Goal: Task Accomplishment & Management: Manage account settings

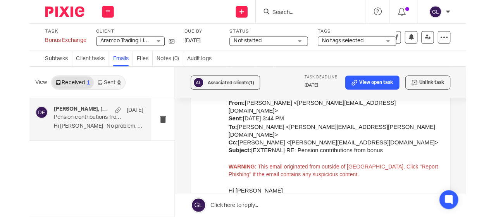
scroll to position [3297, 0]
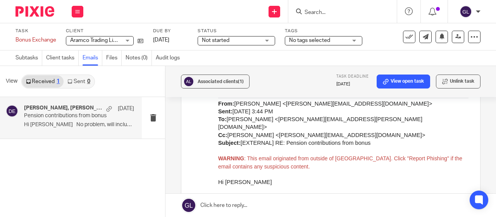
click at [233, 37] on span "Not started" at bounding box center [231, 40] width 58 height 8
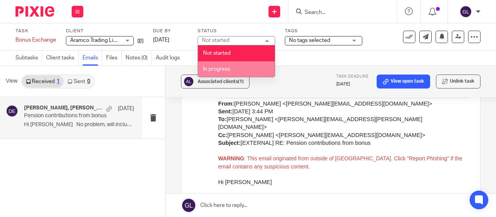
click at [214, 68] on span "In progress" at bounding box center [216, 68] width 27 height 5
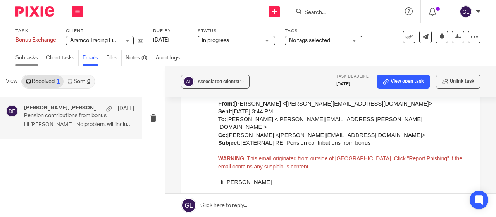
click at [19, 56] on link "Subtasks" at bounding box center [29, 57] width 27 height 15
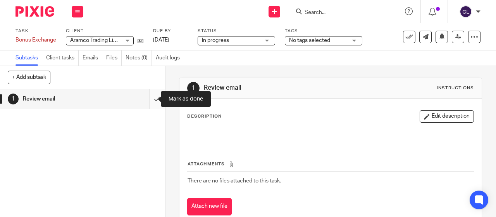
click at [148, 99] on input "submit" at bounding box center [82, 98] width 165 height 19
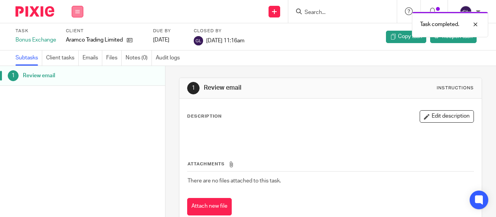
click at [77, 9] on icon at bounding box center [77, 11] width 5 height 5
click at [69, 35] on link "Work" at bounding box center [74, 35] width 14 height 5
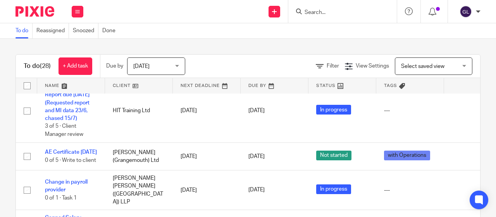
scroll to position [920, 0]
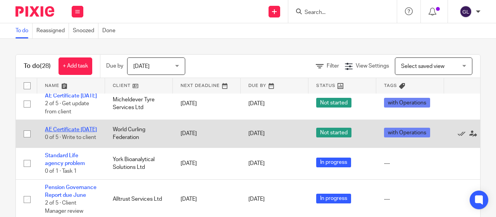
click at [58, 127] on link "AE Certificate 01/10/2025" at bounding box center [71, 129] width 52 height 5
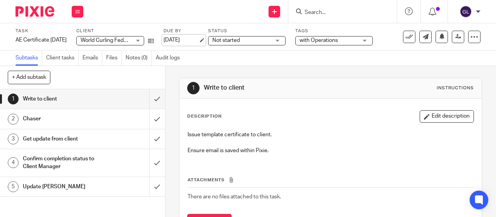
click at [199, 40] on link "26 Sep 2025" at bounding box center [181, 40] width 35 height 8
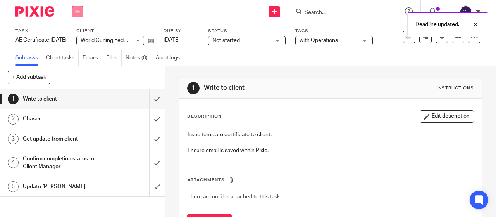
click at [79, 11] on icon at bounding box center [77, 11] width 5 height 5
click at [73, 36] on link "Work" at bounding box center [74, 35] width 14 height 5
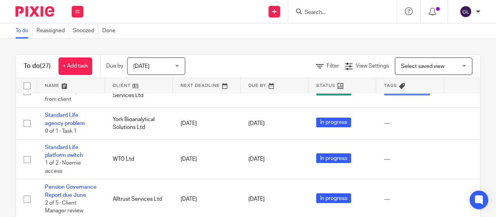
scroll to position [889, 0]
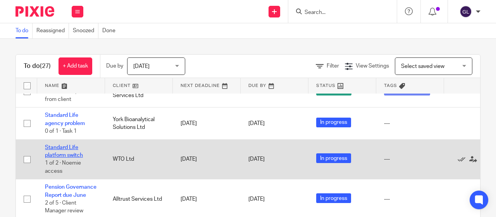
click at [59, 149] on link "Standard Life platform switch" at bounding box center [64, 151] width 38 height 13
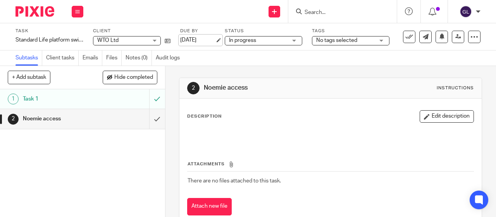
click at [194, 40] on link "[DATE]" at bounding box center [197, 40] width 35 height 8
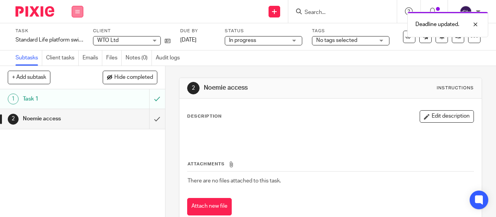
click at [78, 12] on icon at bounding box center [77, 11] width 5 height 5
click at [70, 36] on link "Work" at bounding box center [74, 35] width 14 height 5
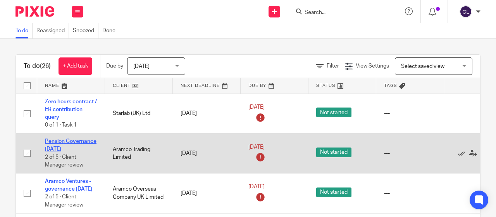
click at [61, 148] on link "Pension Governance [DATE]" at bounding box center [71, 144] width 52 height 13
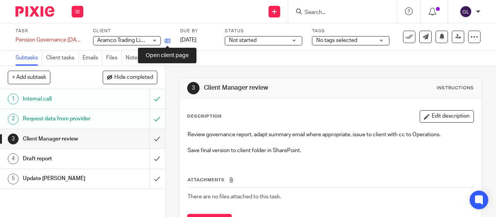
click at [168, 40] on icon at bounding box center [168, 41] width 6 height 6
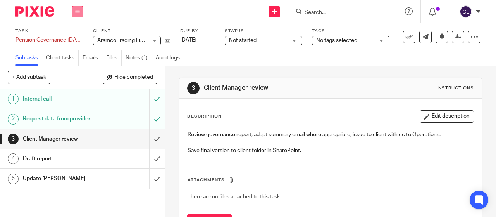
click at [78, 10] on icon at bounding box center [77, 11] width 5 height 5
click at [245, 38] on span "Not started" at bounding box center [243, 40] width 28 height 5
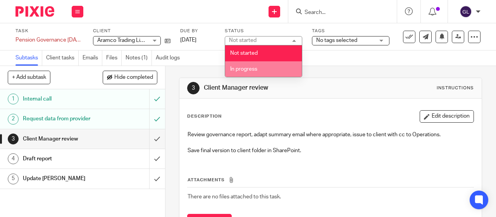
click at [243, 67] on span "In progress" at bounding box center [243, 68] width 27 height 5
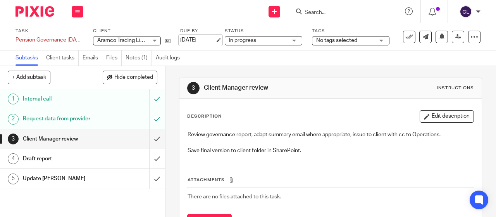
click at [203, 40] on link "[DATE]" at bounding box center [197, 40] width 35 height 8
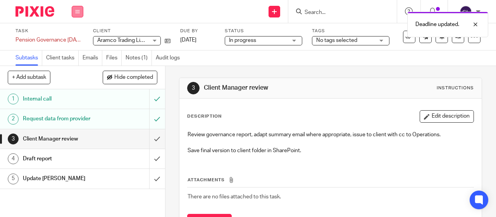
click at [75, 11] on button at bounding box center [78, 12] width 12 height 12
click at [75, 37] on link "Work" at bounding box center [74, 35] width 14 height 5
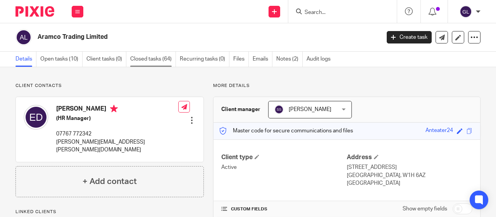
click at [143, 59] on link "Closed tasks (64)" at bounding box center [153, 59] width 46 height 15
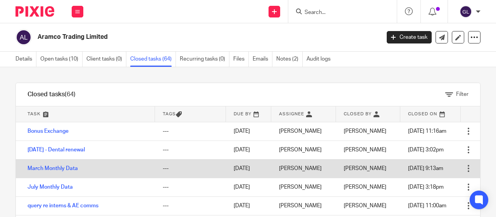
scroll to position [39, 0]
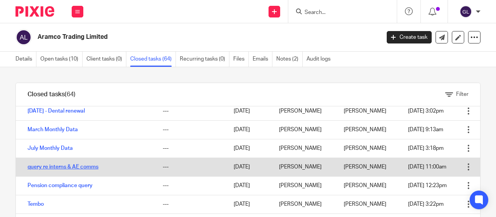
click at [64, 166] on link "query re interns & AE comms" at bounding box center [63, 166] width 71 height 5
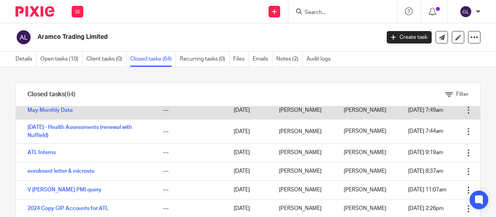
scroll to position [233, 0]
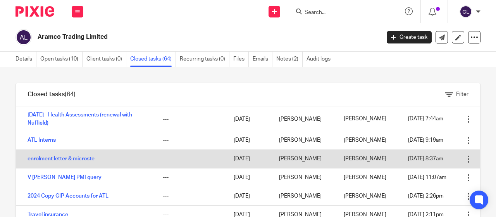
click at [79, 159] on link "enrolment letter & microste" at bounding box center [61, 158] width 67 height 5
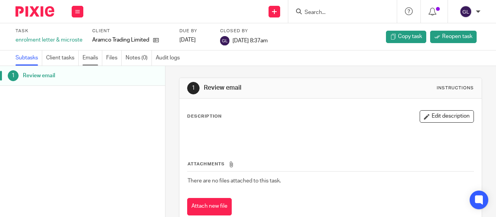
click at [88, 58] on link "Emails" at bounding box center [93, 57] width 20 height 15
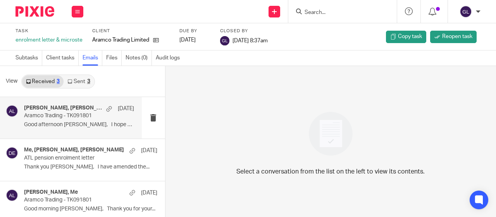
click at [121, 131] on div "Robbie Birtwell, Elizabeth Marsham, Me 22 May Aramco Trading - TK091801 Good af…" at bounding box center [71, 118] width 142 height 42
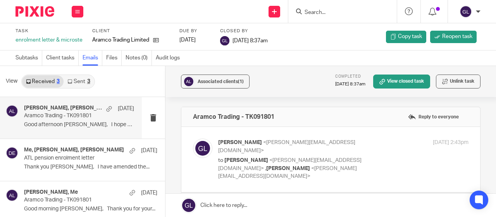
click at [406, 159] on div "Geoff Lord <geoff.lord@benefiz.co.uk> to Robbie Birtwell <robbie.birtwell1@aviv…" at bounding box center [343, 159] width 251 height 42
checkbox input "true"
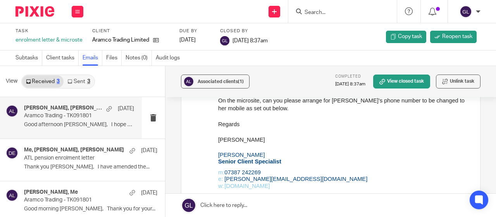
scroll to position [1047, 0]
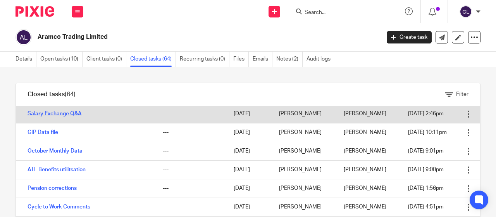
scroll to position [465, 0]
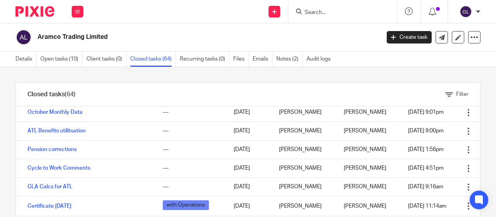
click at [71, 149] on link "Pension corrections" at bounding box center [52, 149] width 49 height 5
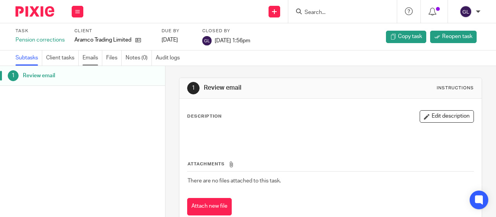
click at [91, 57] on link "Emails" at bounding box center [93, 57] width 20 height 15
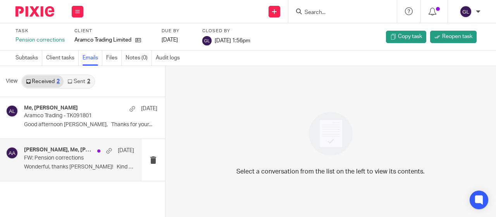
click at [112, 159] on div "Dubey, Estelle, Me, Aimi Arnall 12 Mar FW: Pension corrections Wonderful, thank…" at bounding box center [79, 160] width 110 height 26
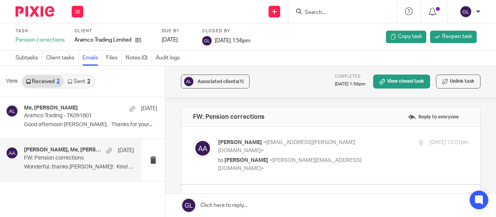
click at [346, 156] on p "to Geoff Lord <geoff.lord@benefiz.co.uk>" at bounding box center [301, 164] width 167 height 16
checkbox input "true"
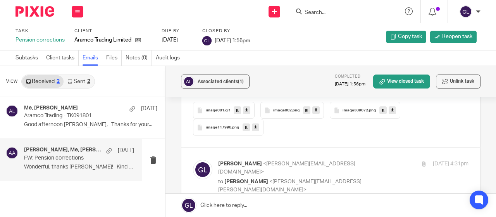
scroll to position [621, 0]
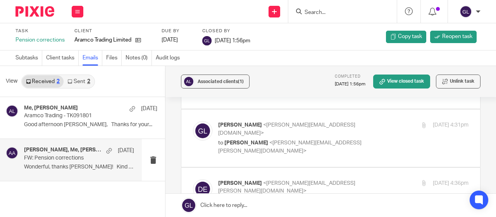
click at [337, 138] on label at bounding box center [331, 137] width 299 height 57
click at [193, 121] on input "checkbox" at bounding box center [193, 121] width 0 height 0
checkbox input "true"
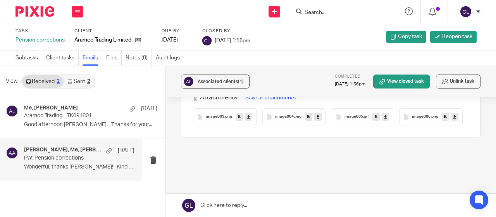
scroll to position [1858, 0]
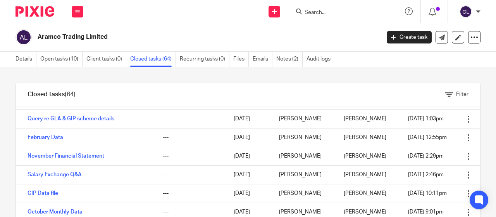
scroll to position [349, 0]
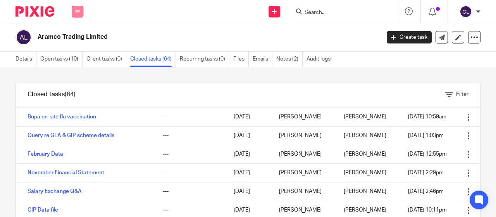
click at [78, 12] on icon at bounding box center [77, 11] width 5 height 5
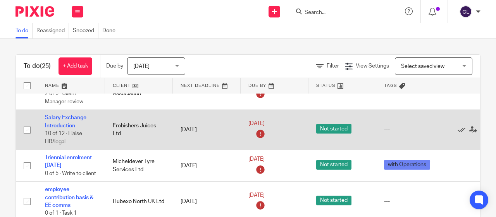
scroll to position [155, 0]
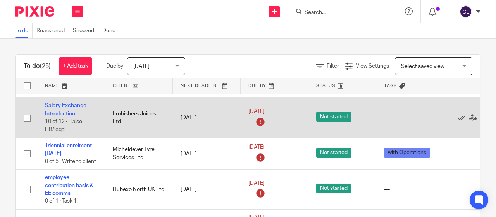
click at [57, 116] on link "Salary Exchange Introduction" at bounding box center [66, 109] width 42 height 13
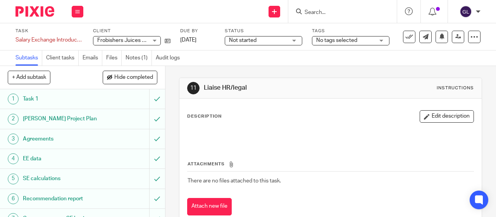
click at [237, 39] on span "Not started" at bounding box center [243, 40] width 28 height 5
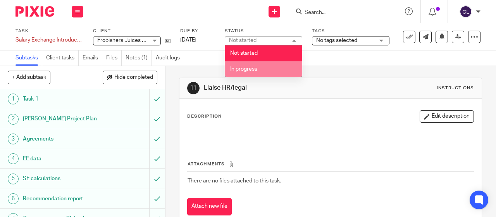
click at [236, 69] on span "In progress" at bounding box center [243, 68] width 27 height 5
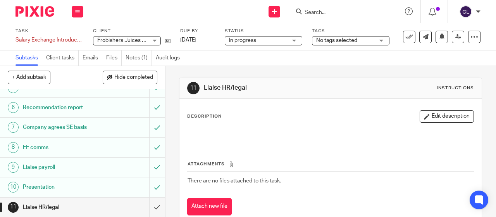
scroll to position [110, 0]
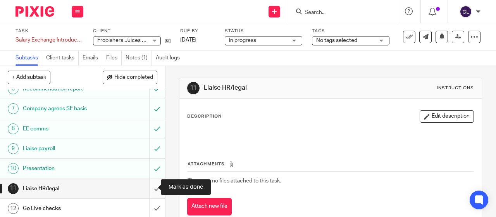
click at [147, 189] on input "submit" at bounding box center [82, 188] width 165 height 19
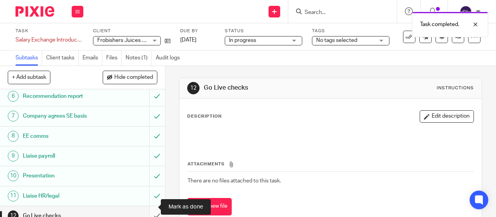
scroll to position [110, 0]
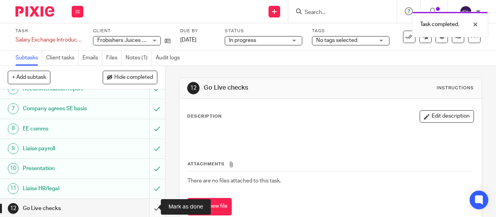
click at [148, 206] on input "submit" at bounding box center [82, 208] width 165 height 19
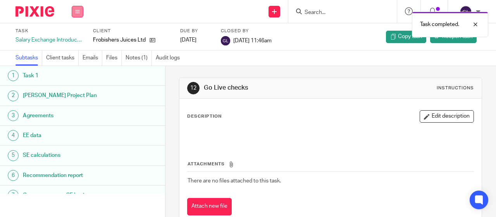
click at [74, 12] on button at bounding box center [78, 12] width 12 height 12
click at [71, 36] on link "Work" at bounding box center [74, 35] width 14 height 5
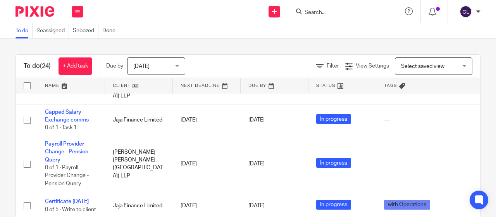
scroll to position [770, 0]
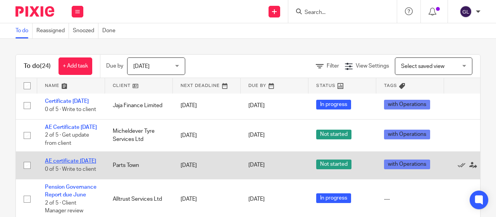
click at [77, 158] on link "AE certificate [DATE]" at bounding box center [70, 160] width 51 height 5
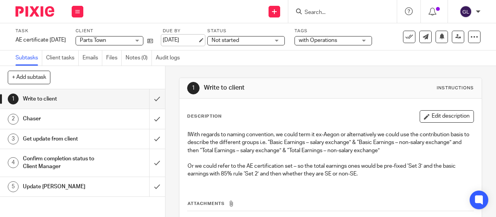
click at [198, 40] on link "[DATE]" at bounding box center [180, 40] width 35 height 8
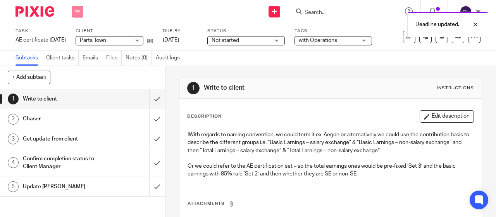
click at [77, 12] on icon at bounding box center [77, 11] width 5 height 5
click at [77, 36] on link "Work" at bounding box center [74, 35] width 14 height 5
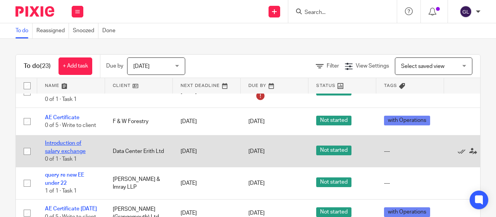
scroll to position [388, 0]
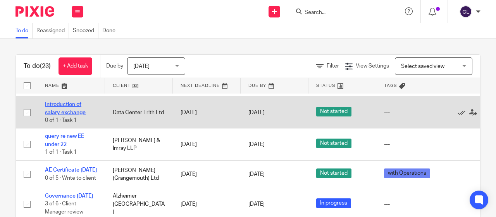
click at [57, 115] on link "Introduction of salary exchange" at bounding box center [65, 108] width 41 height 13
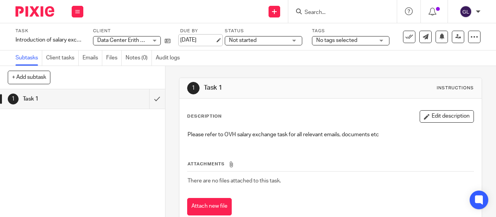
click at [208, 40] on link "[DATE]" at bounding box center [197, 40] width 35 height 8
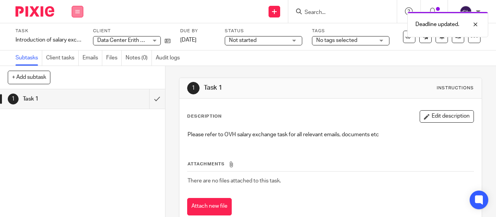
click at [79, 13] on icon at bounding box center [77, 11] width 5 height 5
click at [74, 35] on link "Work" at bounding box center [74, 35] width 14 height 5
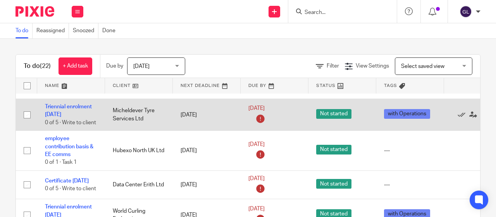
scroll to position [233, 0]
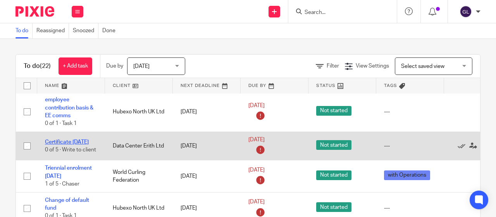
click at [65, 145] on link "Certificate [DATE]" at bounding box center [67, 141] width 44 height 5
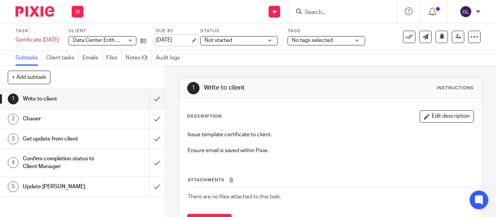
click at [176, 40] on link "[DATE]" at bounding box center [173, 40] width 35 height 8
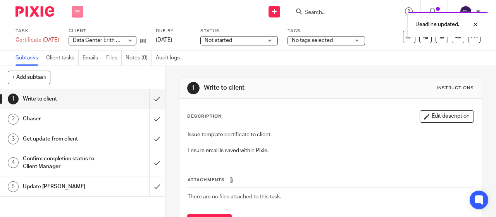
click at [80, 10] on button at bounding box center [78, 12] width 12 height 12
click at [74, 37] on link "Work" at bounding box center [74, 35] width 14 height 5
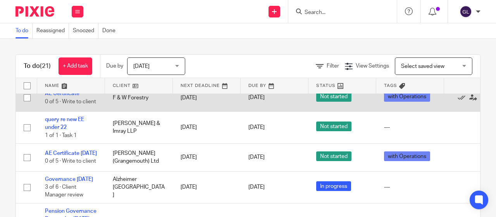
scroll to position [388, 0]
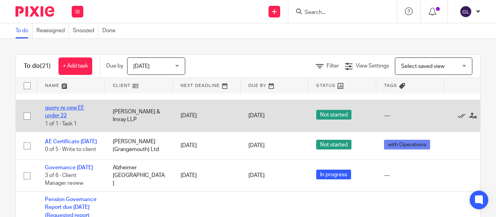
click at [54, 118] on link "query re new EE under 22" at bounding box center [64, 111] width 39 height 13
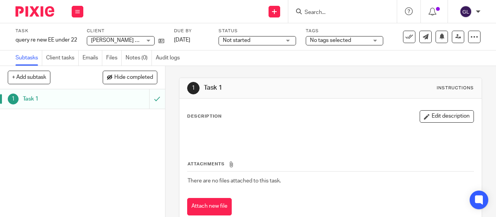
click at [230, 41] on span "Not started" at bounding box center [237, 40] width 28 height 5
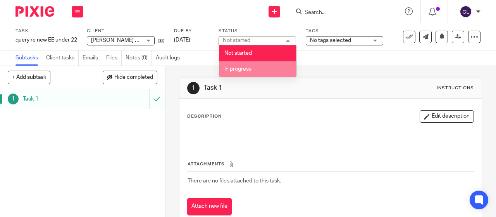
click at [231, 69] on span "In progress" at bounding box center [238, 68] width 27 height 5
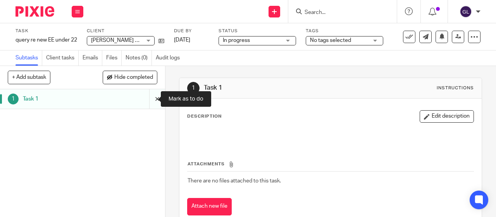
click at [148, 101] on input "submit" at bounding box center [82, 98] width 165 height 19
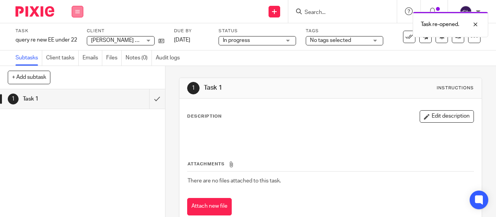
click at [80, 10] on icon at bounding box center [77, 11] width 5 height 5
click at [78, 35] on link "Work" at bounding box center [74, 35] width 14 height 5
